Goal: Task Accomplishment & Management: Manage account settings

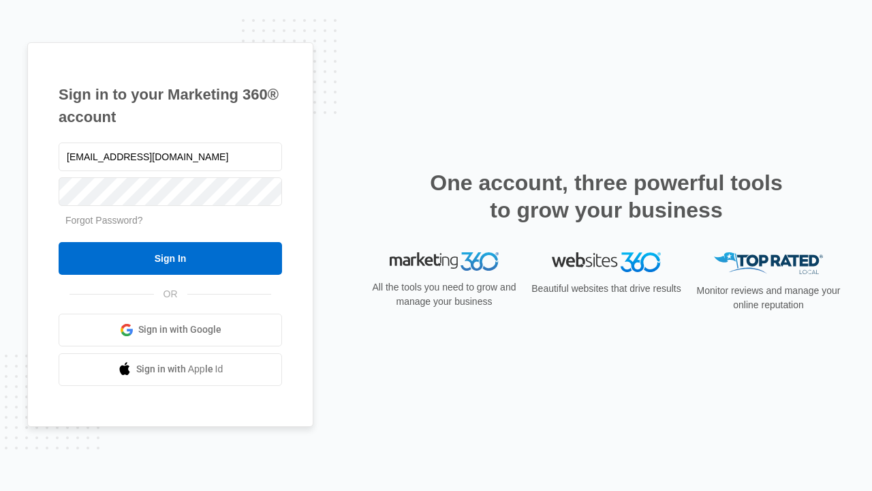
type input "[EMAIL_ADDRESS][DOMAIN_NAME]"
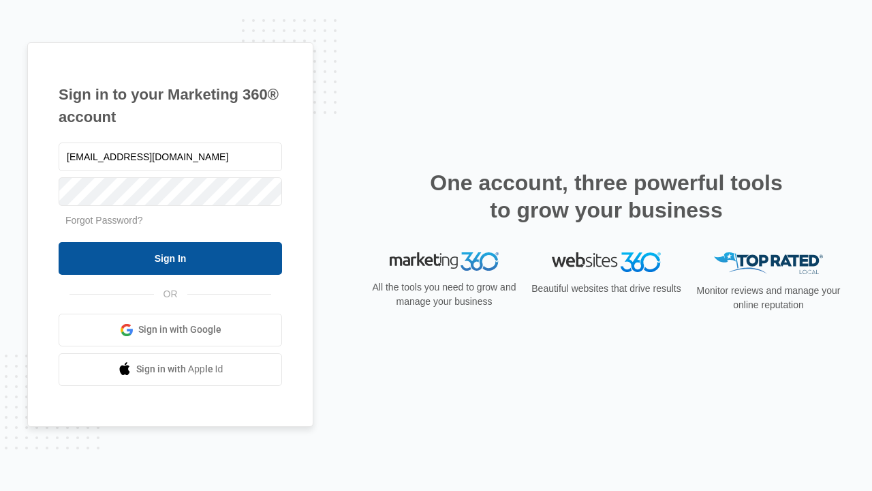
click at [170, 258] on input "Sign In" at bounding box center [170, 258] width 223 height 33
